Goal: Task Accomplishment & Management: Manage account settings

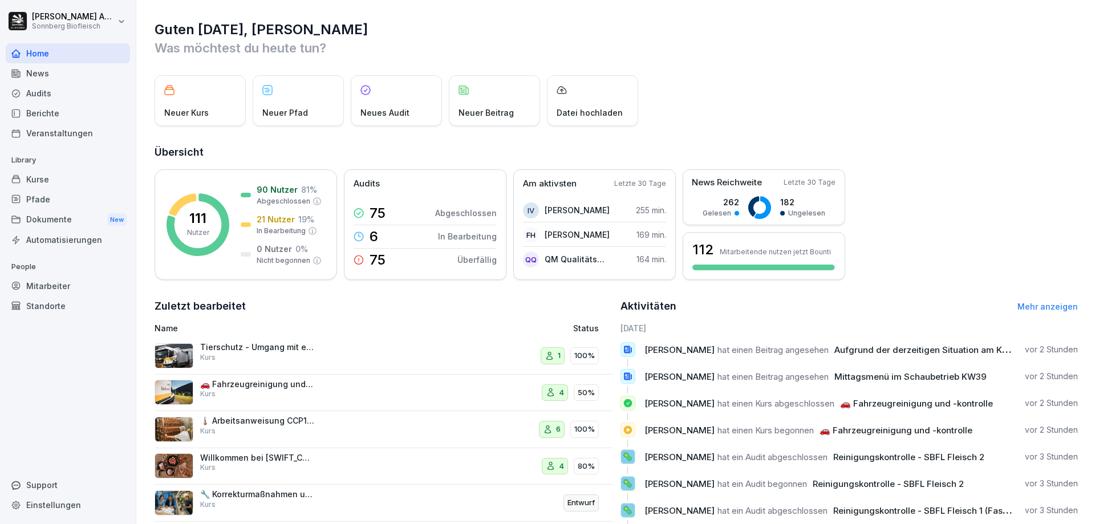
click at [47, 286] on div "Mitarbeiter" at bounding box center [68, 286] width 124 height 20
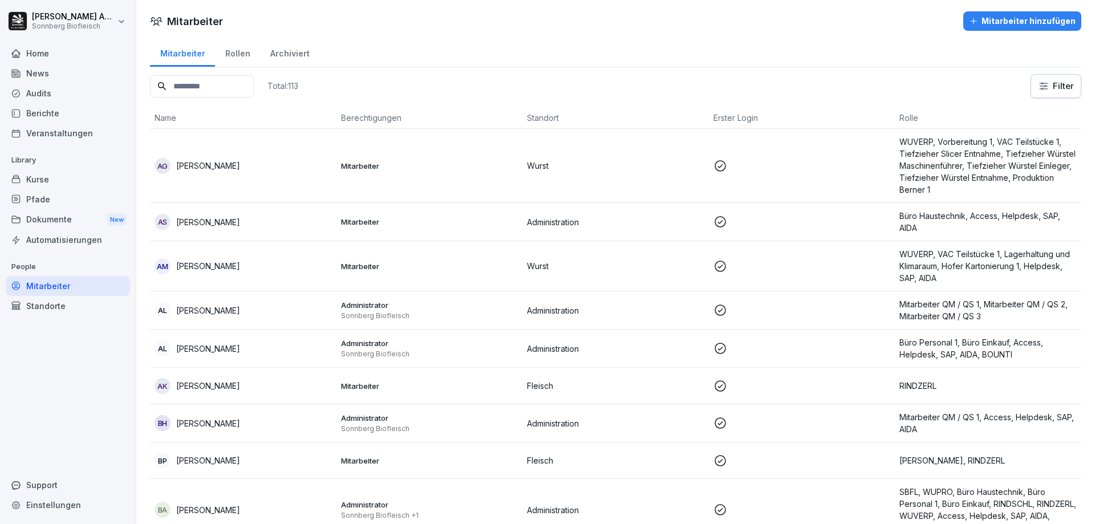
click at [229, 56] on div "Rollen" at bounding box center [237, 52] width 45 height 29
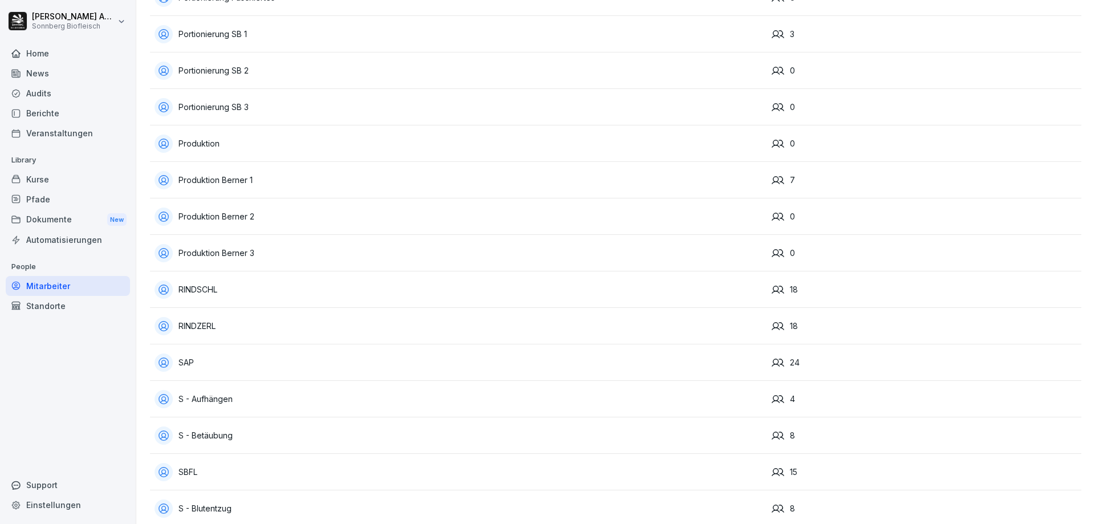
scroll to position [3479, 0]
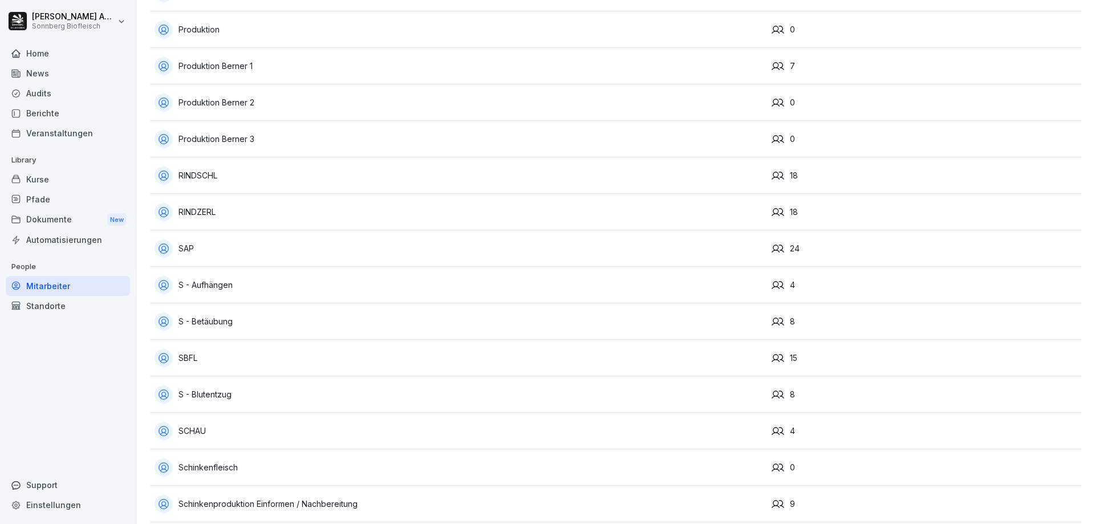
click at [242, 171] on div "RINDSCHL" at bounding box center [459, 176] width 608 height 18
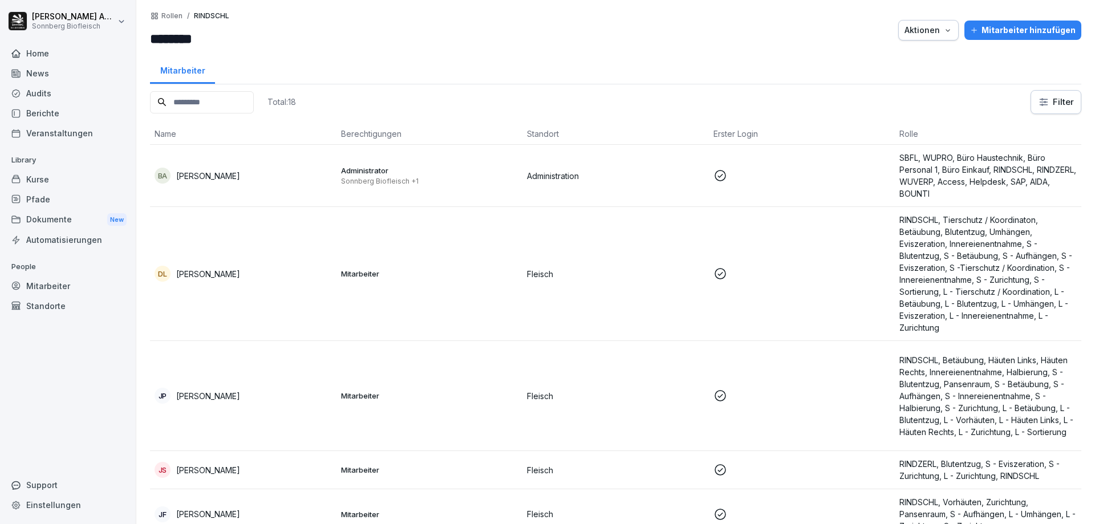
click at [168, 19] on p "Rollen" at bounding box center [171, 16] width 21 height 8
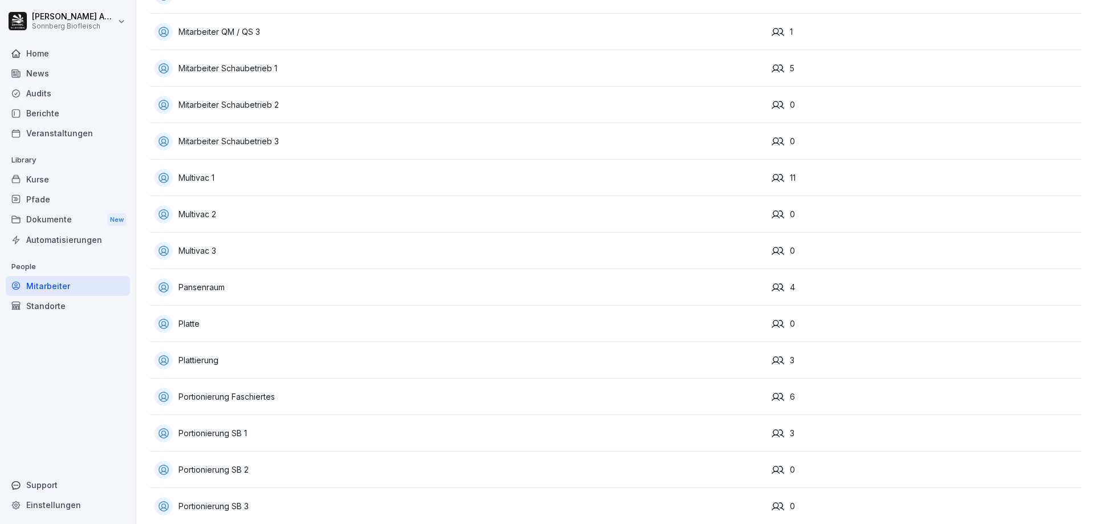
scroll to position [3365, 0]
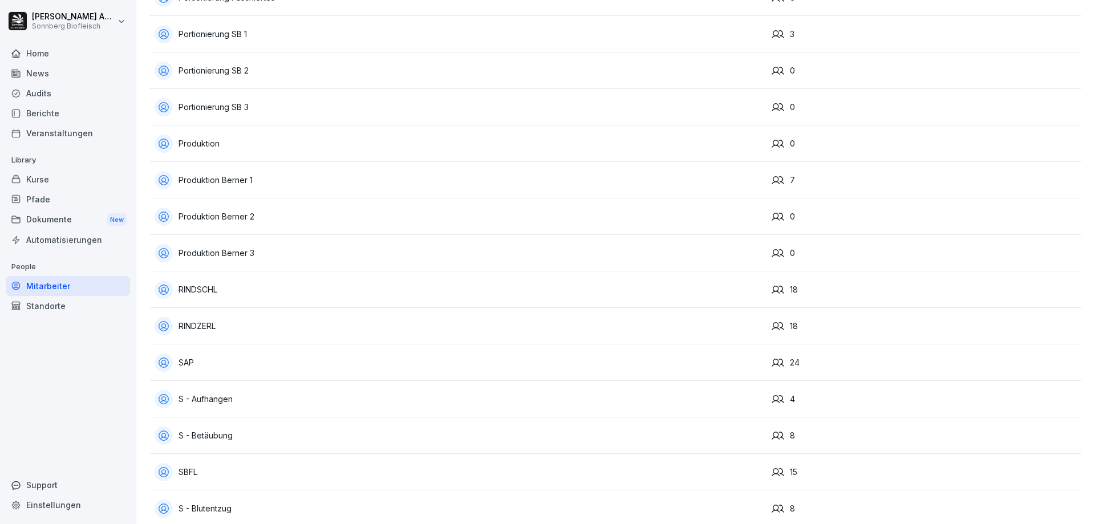
click at [223, 320] on div "RINDZERL" at bounding box center [459, 326] width 608 height 18
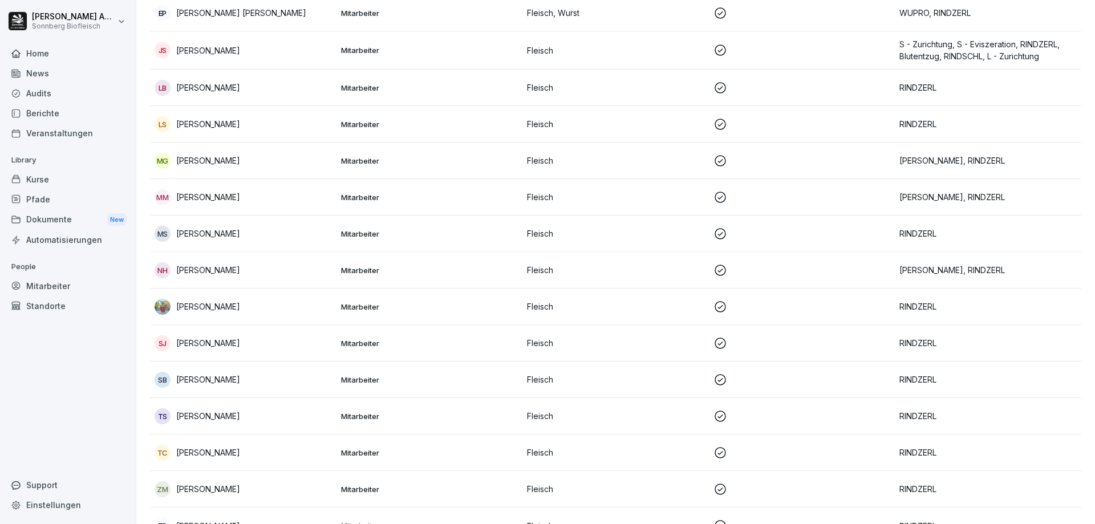
scroll to position [314, 0]
